Goal: Task Accomplishment & Management: Manage account settings

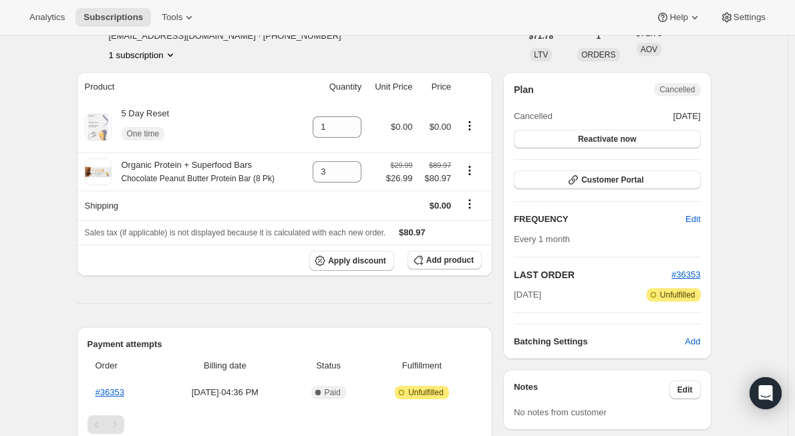
scroll to position [200, 0]
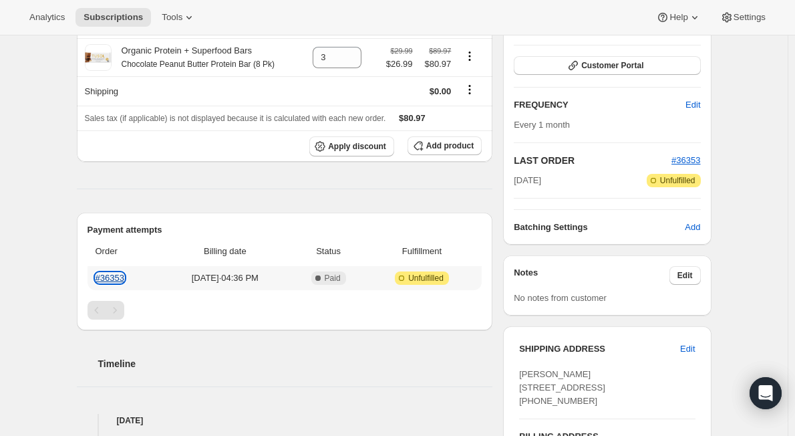
click at [118, 277] on link "#36353" at bounding box center [110, 278] width 29 height 10
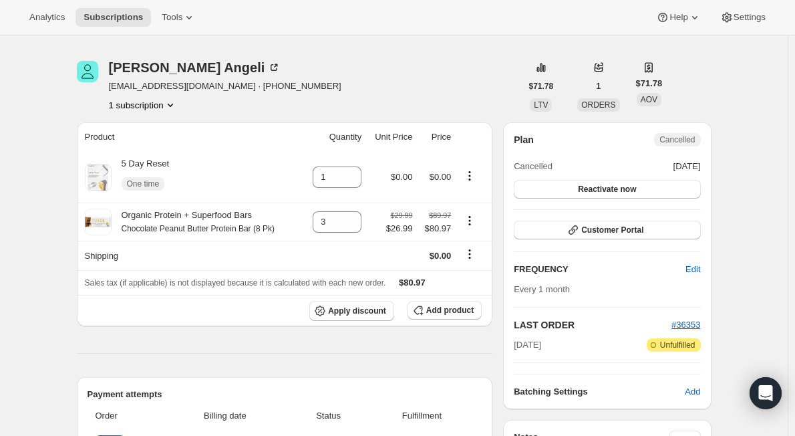
scroll to position [67, 0]
